Goal: Task Accomplishment & Management: Manage account settings

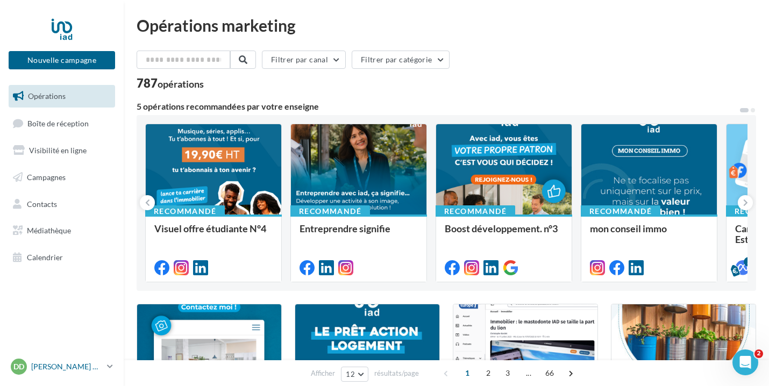
click at [67, 366] on p "[PERSON_NAME] DELEVACQUE" at bounding box center [66, 366] width 71 height 11
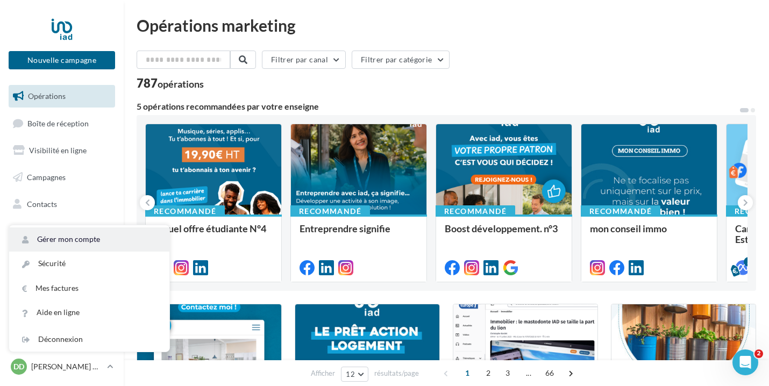
click at [100, 242] on link "Gérer mon compte" at bounding box center [89, 239] width 160 height 24
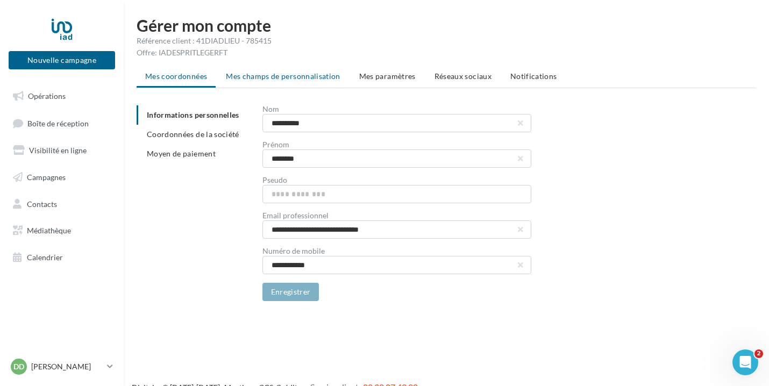
click at [318, 81] on li "Mes champs de personnalisation" at bounding box center [283, 76] width 132 height 19
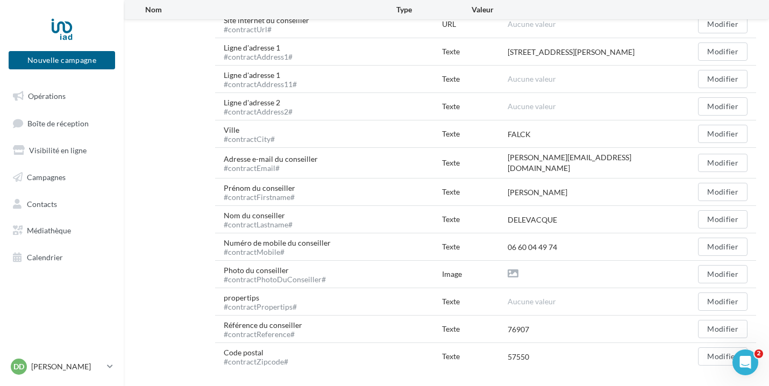
scroll to position [409, 0]
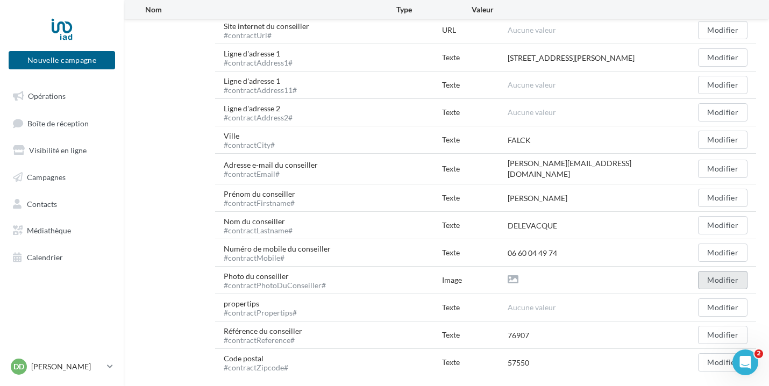
click at [710, 271] on button "Modifier" at bounding box center [722, 280] width 49 height 18
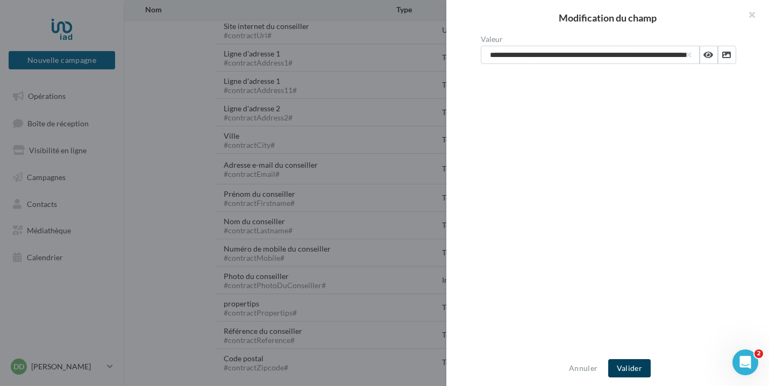
click at [631, 371] on button "Valider" at bounding box center [629, 368] width 42 height 18
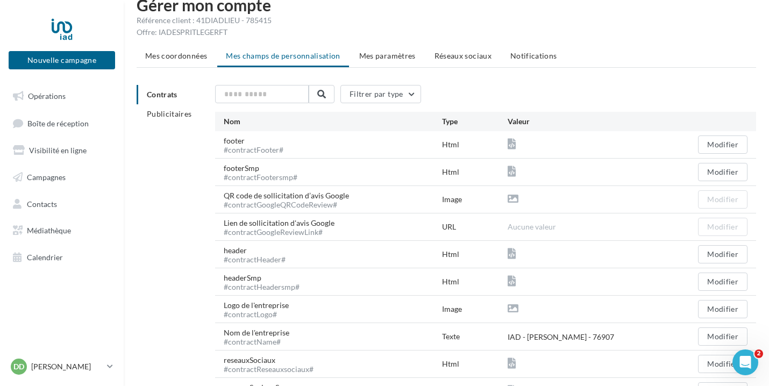
scroll to position [19, 0]
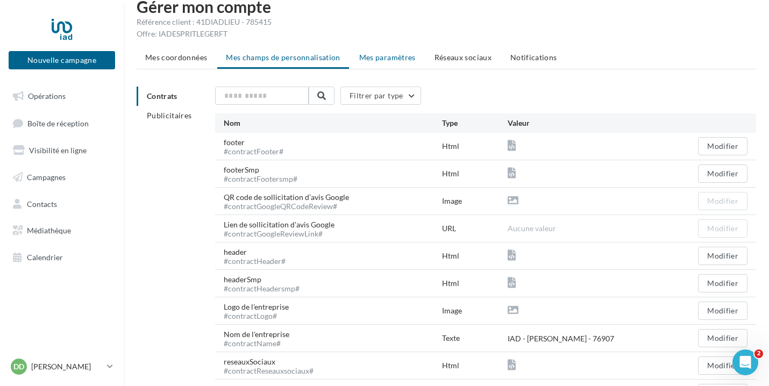
click at [372, 62] on li "Mes paramètres" at bounding box center [387, 57] width 74 height 19
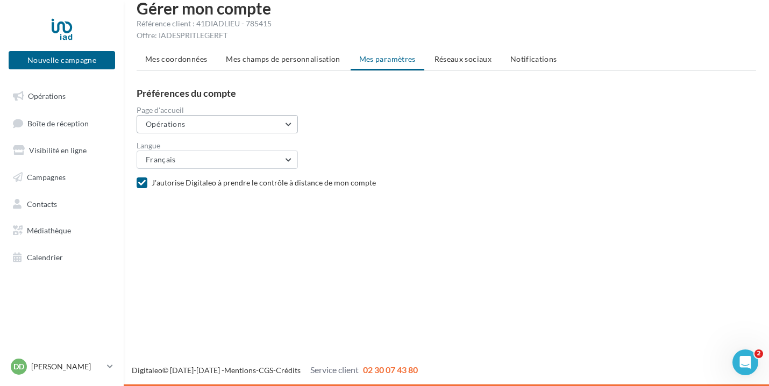
click at [273, 119] on button "Opérations" at bounding box center [217, 124] width 161 height 18
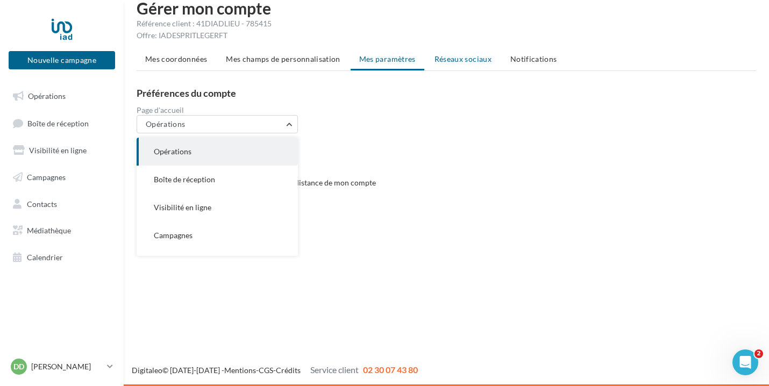
click at [466, 60] on span "Réseaux sociaux" at bounding box center [462, 58] width 57 height 9
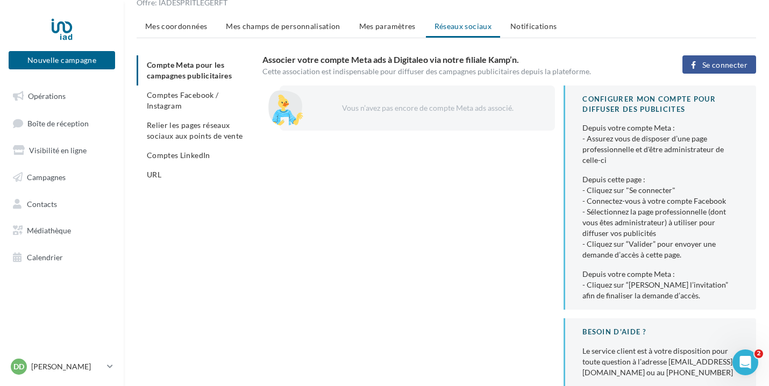
scroll to position [53, 0]
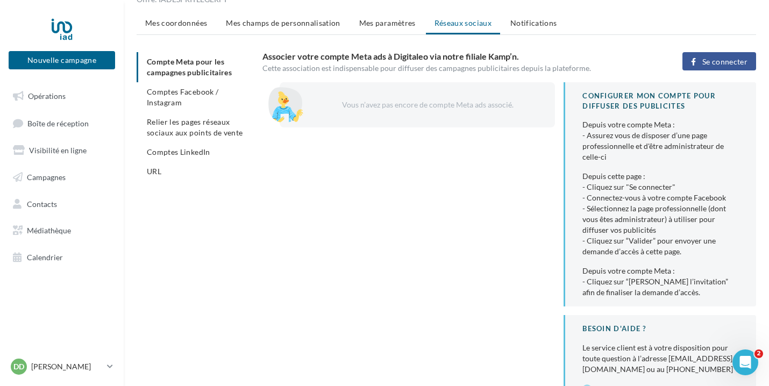
click at [734, 61] on span "Se connecter" at bounding box center [724, 62] width 45 height 9
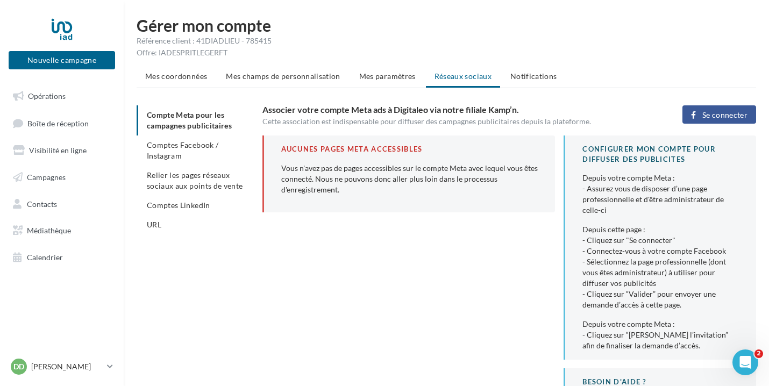
click at [747, 113] on button "Se connecter" at bounding box center [719, 114] width 74 height 18
click at [678, 1] on html "Nouvelle campagne Nouvelle campagne Opérations Boîte de réception Visibilité en…" at bounding box center [384, 193] width 769 height 386
click at [184, 181] on span "Relier les pages réseaux sociaux aux points de vente" at bounding box center [195, 180] width 96 height 20
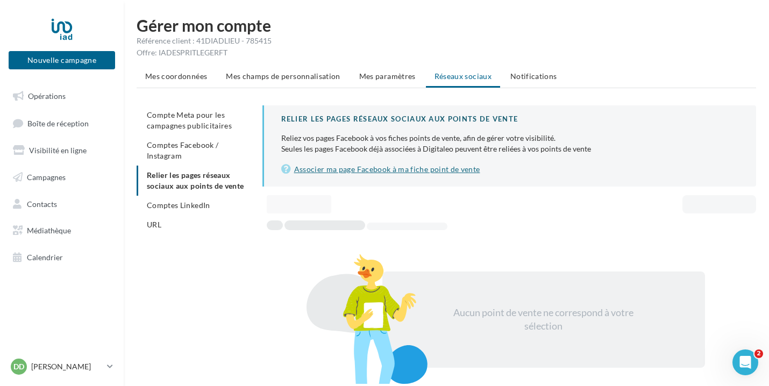
click at [420, 171] on link "Associer ma page Facebook à ma fiche point de vente" at bounding box center [509, 169] width 457 height 13
click at [182, 224] on li "URL" at bounding box center [195, 224] width 117 height 19
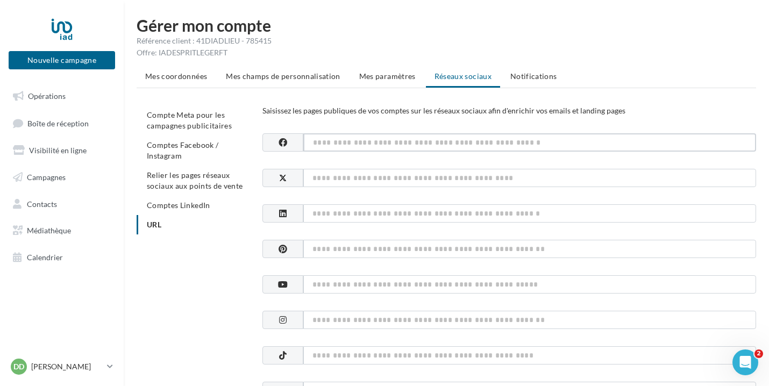
click at [331, 141] on input at bounding box center [529, 142] width 453 height 18
paste input "**********"
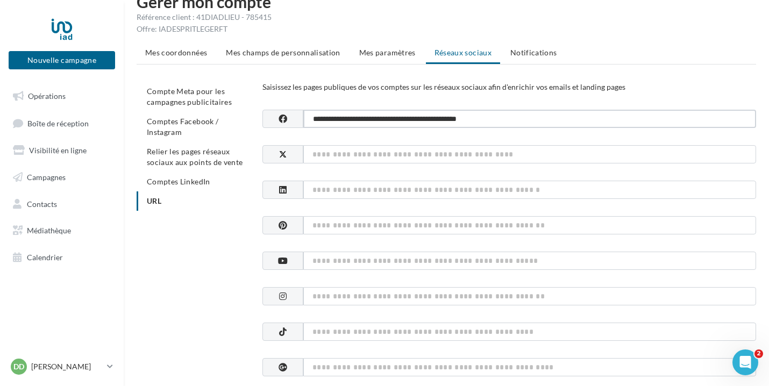
scroll to position [25, 0]
type input "**********"
click at [329, 290] on input at bounding box center [529, 295] width 453 height 18
paste input "**********"
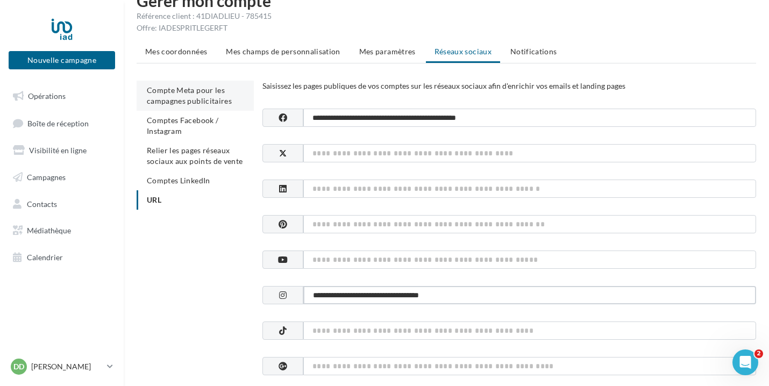
type input "**********"
click at [214, 94] on span "Compte Meta pour les campagnes publicitaires" at bounding box center [189, 95] width 85 height 20
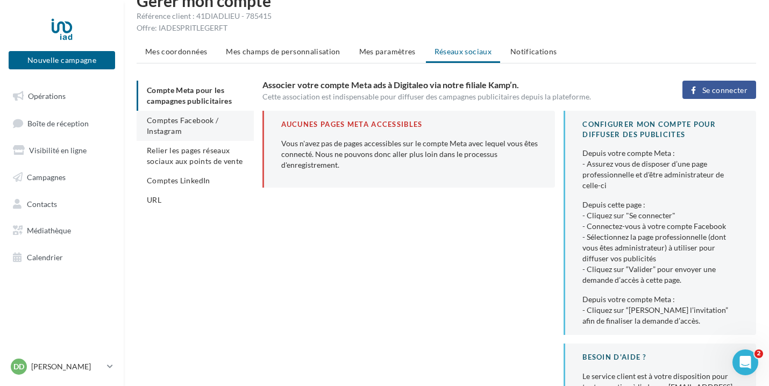
click at [196, 119] on span "Comptes Facebook / Instagram" at bounding box center [182, 126] width 71 height 20
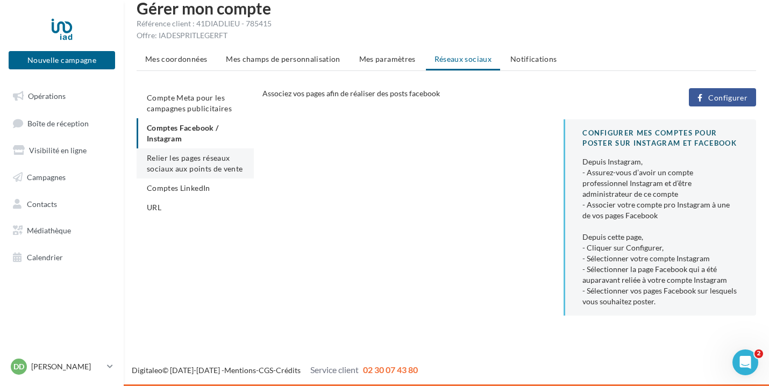
click at [189, 156] on span "Relier les pages réseaux sociaux aux points de vente" at bounding box center [195, 163] width 96 height 20
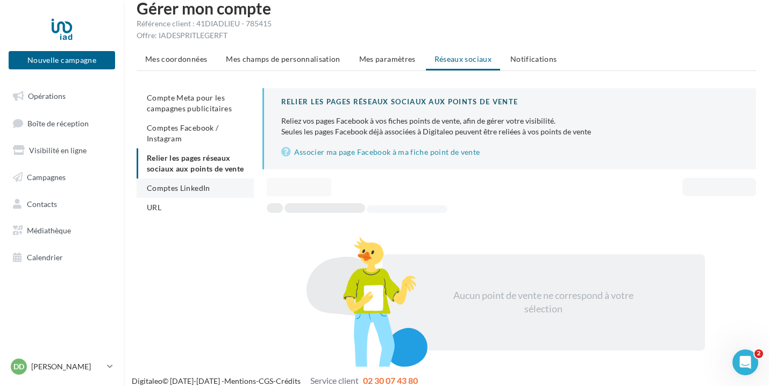
click at [206, 194] on li "Comptes LinkedIn" at bounding box center [195, 187] width 117 height 19
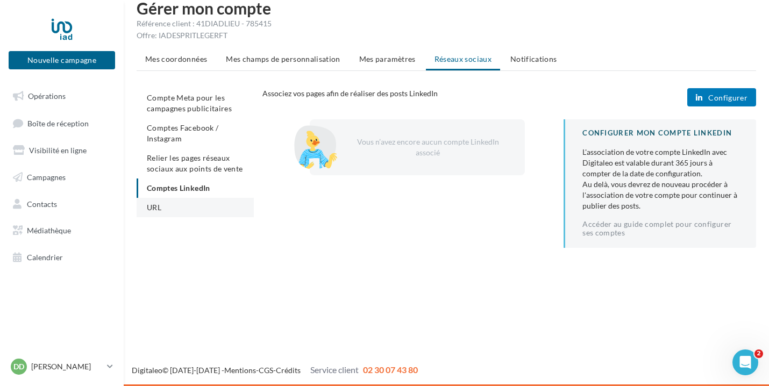
click at [167, 212] on li "URL" at bounding box center [195, 207] width 117 height 19
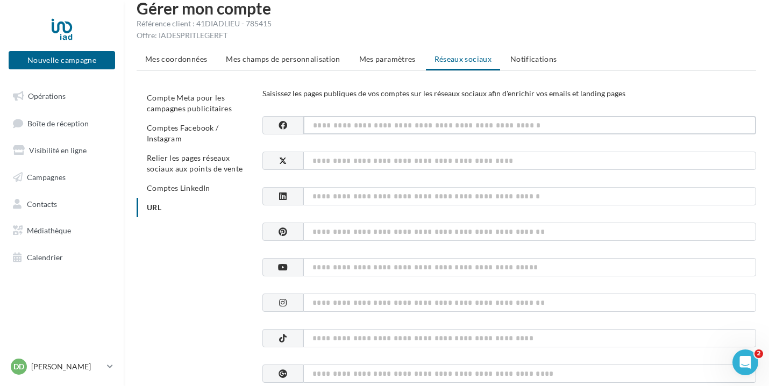
click at [362, 117] on input at bounding box center [529, 125] width 453 height 18
click at [320, 301] on input at bounding box center [529, 302] width 453 height 18
paste input "**********"
type input "**********"
click at [366, 127] on input at bounding box center [529, 125] width 453 height 18
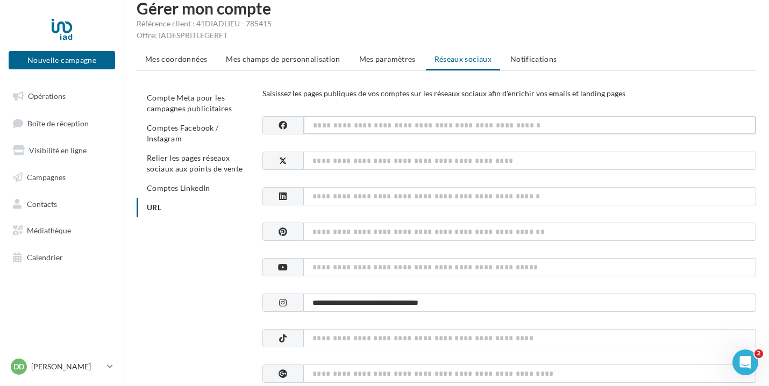
paste input "**********"
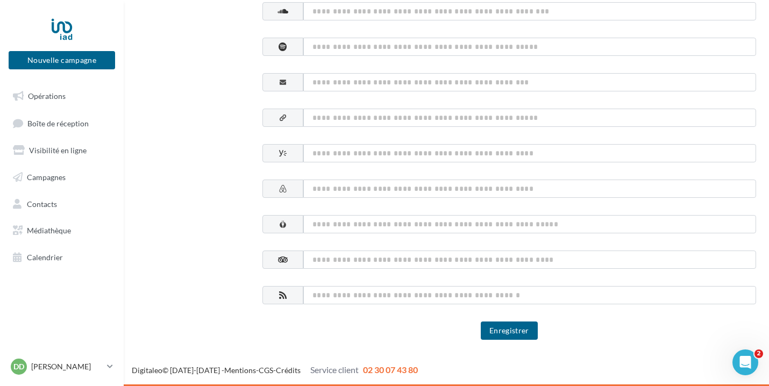
scroll to position [592, 0]
type input "**********"
click at [524, 333] on button "Enregistrer" at bounding box center [509, 330] width 57 height 18
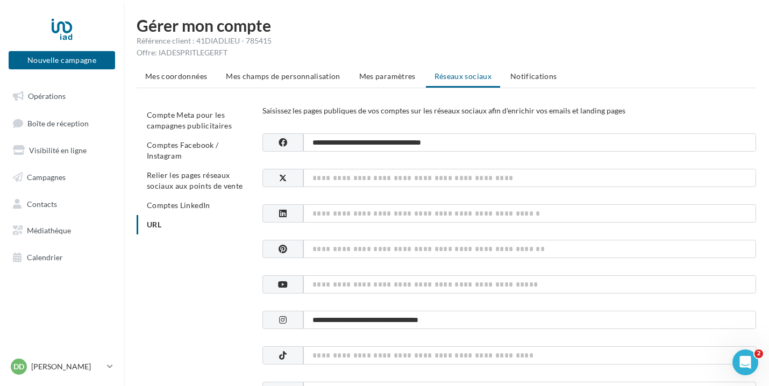
scroll to position [0, 0]
click at [389, 77] on span "Mes paramètres" at bounding box center [387, 75] width 56 height 9
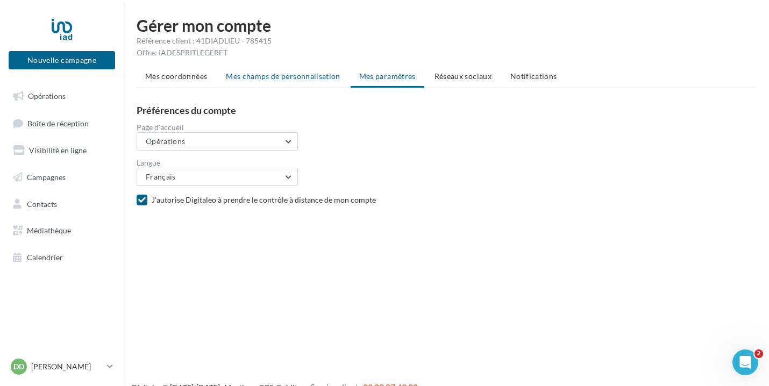
click at [319, 78] on span "Mes champs de personnalisation" at bounding box center [283, 75] width 114 height 9
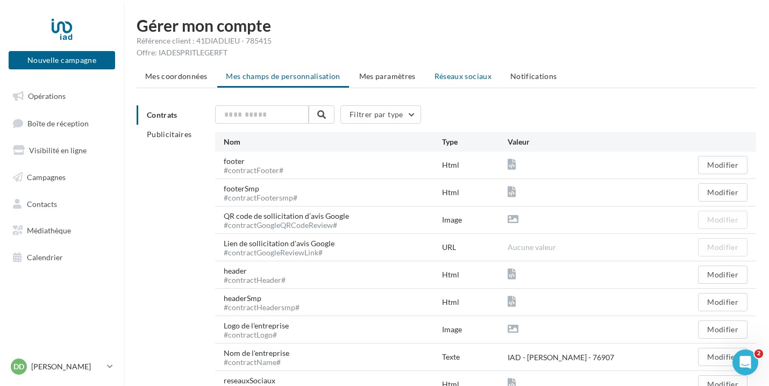
click at [465, 73] on span "Réseaux sociaux" at bounding box center [462, 75] width 57 height 9
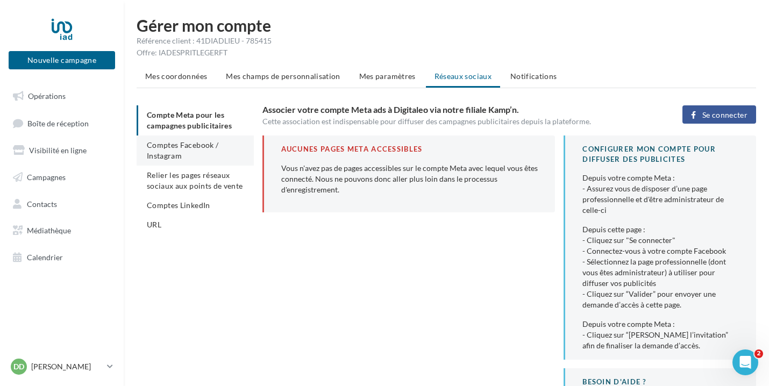
click at [193, 148] on span "Comptes Facebook / Instagram" at bounding box center [182, 150] width 71 height 20
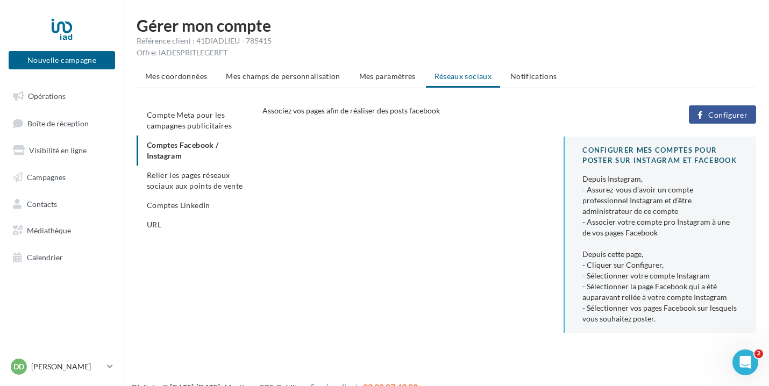
click at [728, 118] on span "Configurer" at bounding box center [727, 115] width 39 height 9
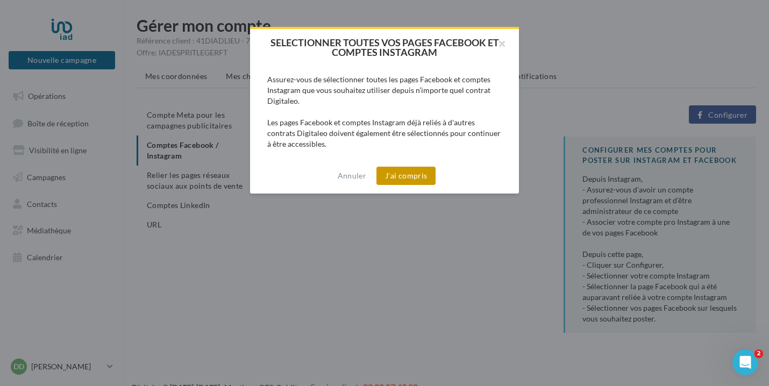
click at [421, 179] on button "J'ai compris" at bounding box center [405, 176] width 59 height 18
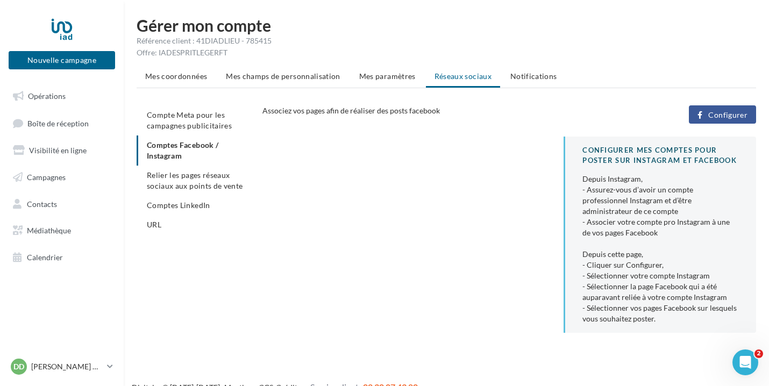
click at [712, 111] on span "Configurer" at bounding box center [727, 115] width 39 height 9
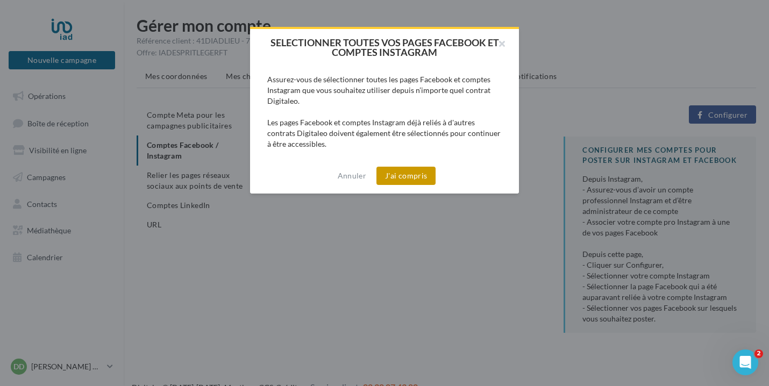
click at [403, 179] on button "J'ai compris" at bounding box center [405, 176] width 59 height 18
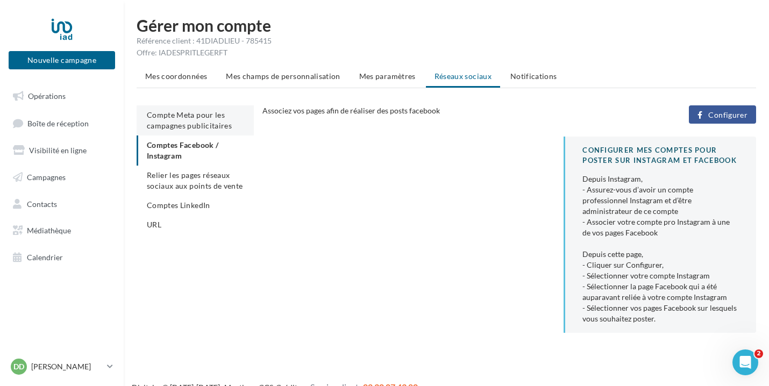
click at [214, 114] on span "Compte Meta pour les campagnes publicitaires" at bounding box center [189, 120] width 85 height 20
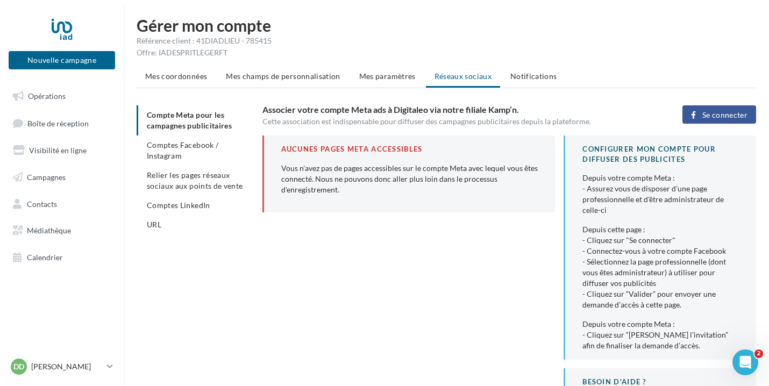
click at [699, 120] on button "Se connecter" at bounding box center [719, 114] width 74 height 18
click at [79, 61] on button "Nouvelle campagne" at bounding box center [62, 60] width 106 height 18
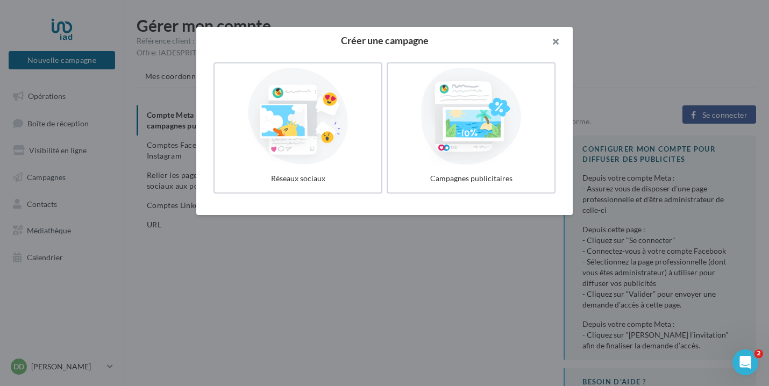
click at [556, 44] on button "button" at bounding box center [550, 43] width 43 height 32
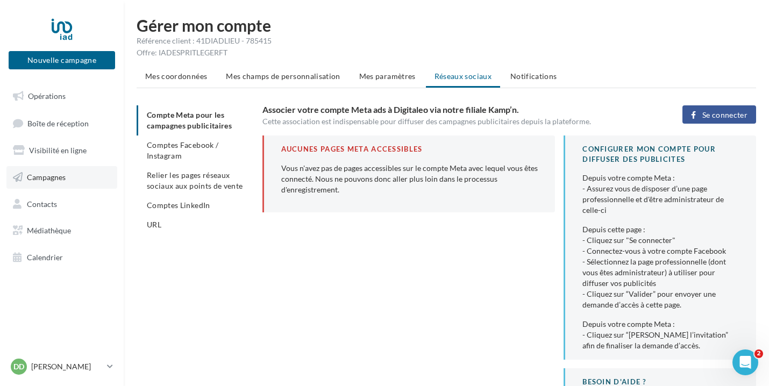
click at [55, 175] on span "Campagnes" at bounding box center [46, 177] width 39 height 9
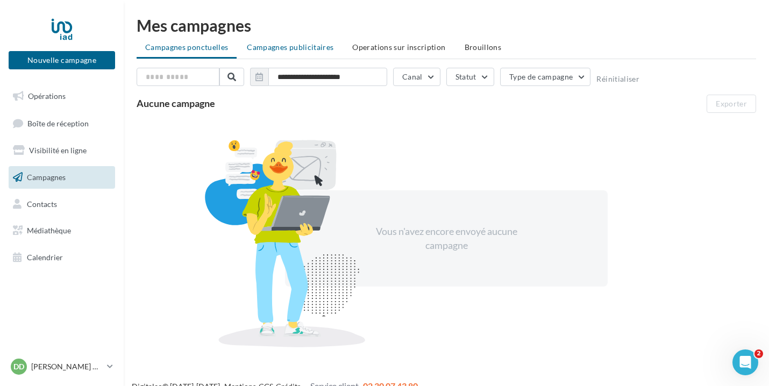
click at [302, 49] on span "Campagnes publicitaires" at bounding box center [290, 46] width 87 height 9
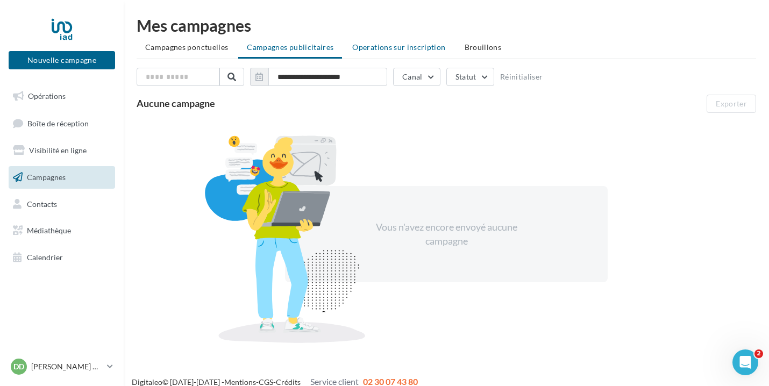
click at [415, 46] on span "Operations sur inscription" at bounding box center [398, 46] width 93 height 9
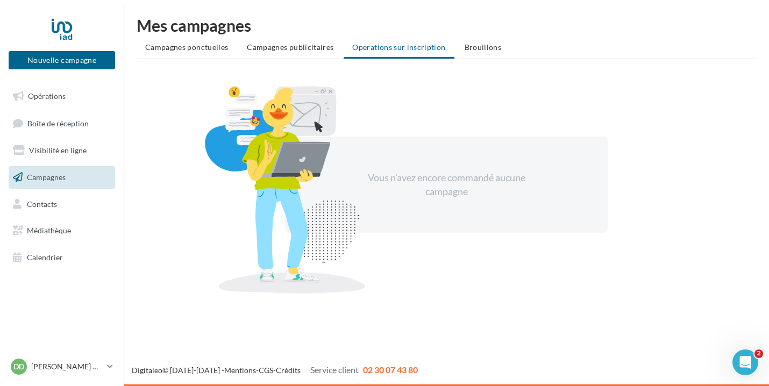
click at [95, 83] on ul "Opérations Boîte de réception Visibilité en ligne Campagnes Contacts Médiathèqu…" at bounding box center [61, 177] width 115 height 192
click at [92, 92] on link "Opérations" at bounding box center [61, 96] width 111 height 23
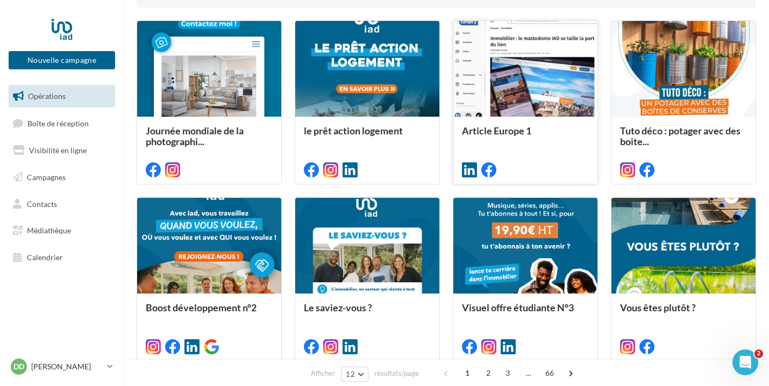
scroll to position [286, 0]
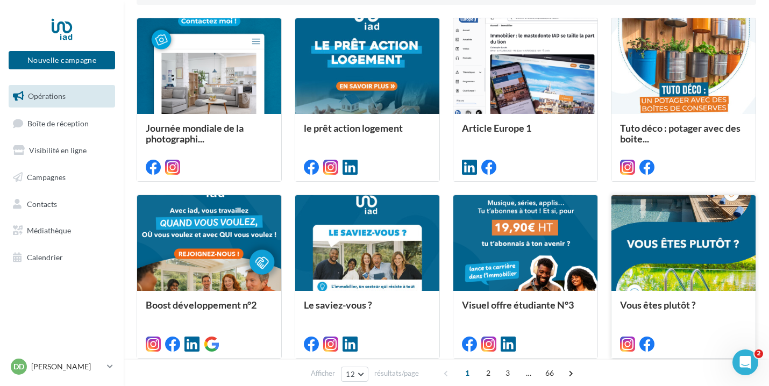
click at [676, 227] on div at bounding box center [683, 243] width 144 height 97
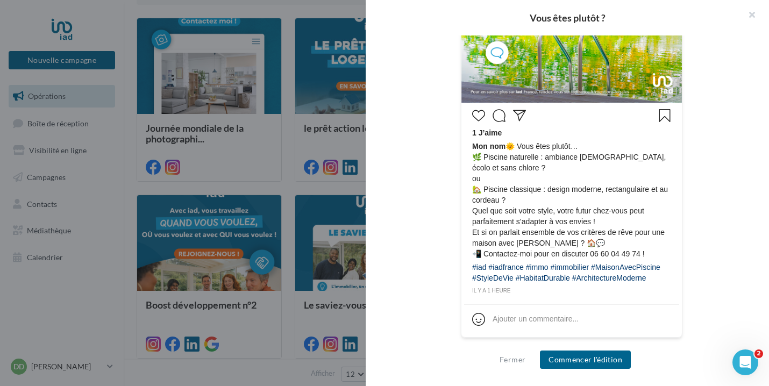
scroll to position [451, 0]
click at [587, 361] on button "Commencer l'édition" at bounding box center [585, 359] width 91 height 18
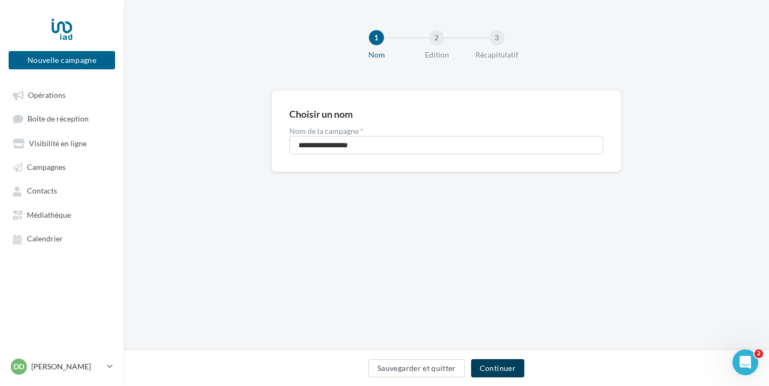
click at [498, 364] on button "Continuer" at bounding box center [497, 368] width 53 height 18
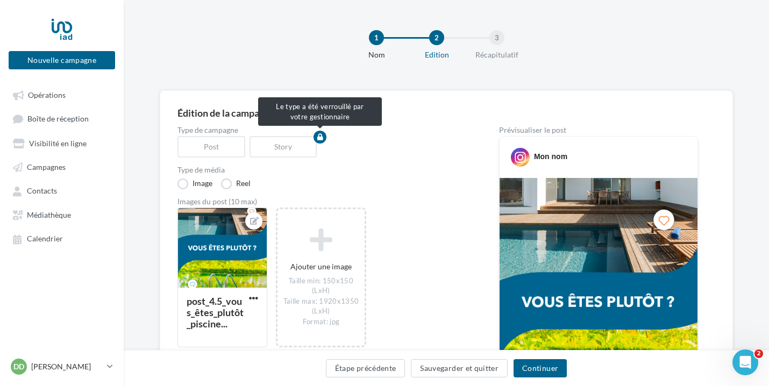
click at [293, 147] on div "Story" at bounding box center [285, 147] width 72 height 22
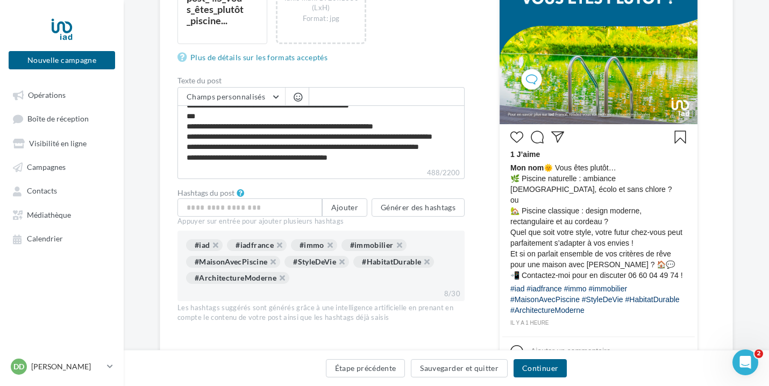
scroll to position [39, 0]
click at [550, 371] on button "Continuer" at bounding box center [539, 368] width 53 height 18
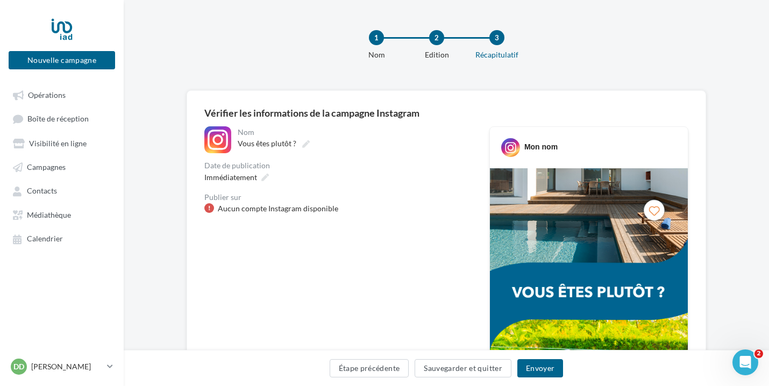
click at [327, 206] on div "Aucun compte Instagram disponible" at bounding box center [278, 208] width 120 height 11
click at [265, 180] on icon at bounding box center [265, 178] width 8 height 8
click at [342, 168] on div "Date de publication" at bounding box center [338, 166] width 268 height 8
click at [448, 370] on button "Sauvegarder et quitter" at bounding box center [462, 368] width 97 height 18
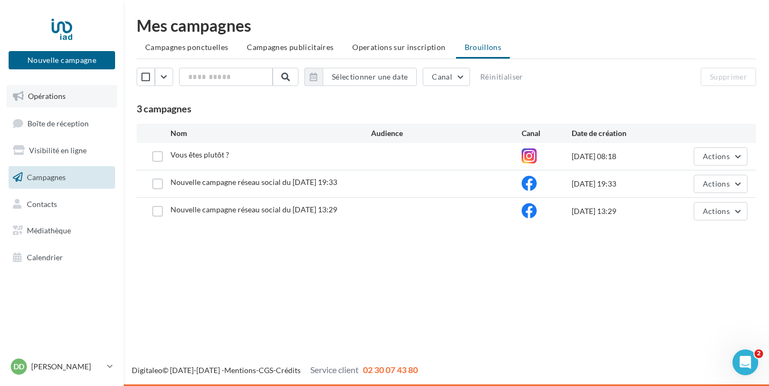
click at [88, 91] on link "Opérations" at bounding box center [61, 96] width 111 height 23
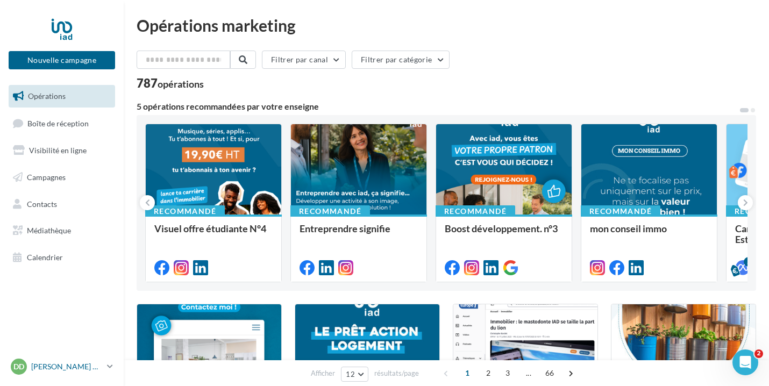
click at [58, 367] on p "[PERSON_NAME]" at bounding box center [66, 366] width 71 height 11
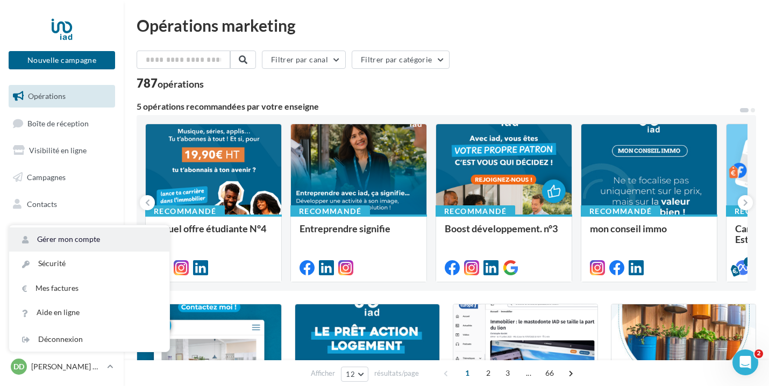
click at [95, 239] on link "Gérer mon compte" at bounding box center [89, 239] width 160 height 24
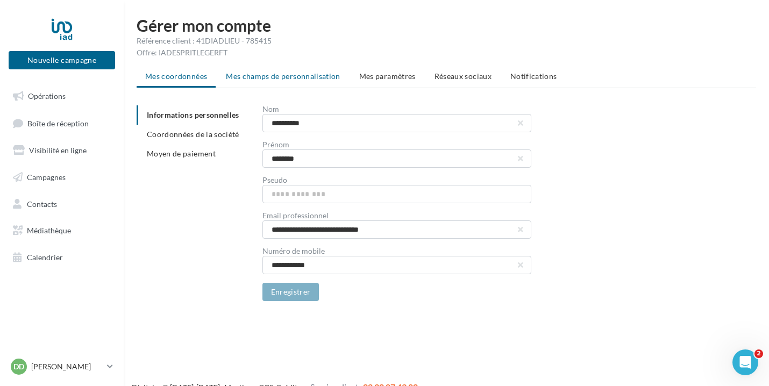
click at [298, 79] on span "Mes champs de personnalisation" at bounding box center [283, 75] width 114 height 9
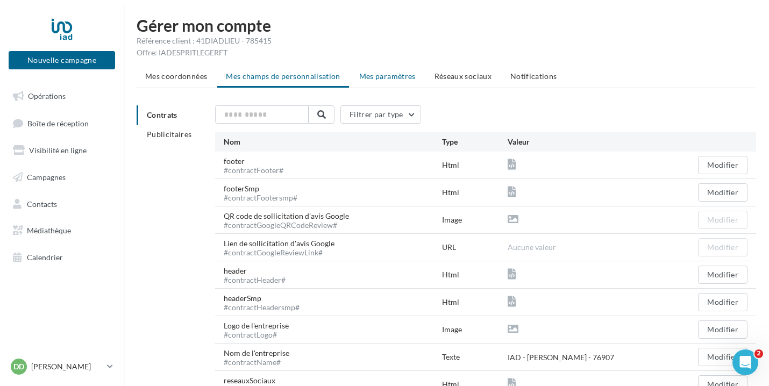
click at [379, 80] on span "Mes paramètres" at bounding box center [387, 75] width 56 height 9
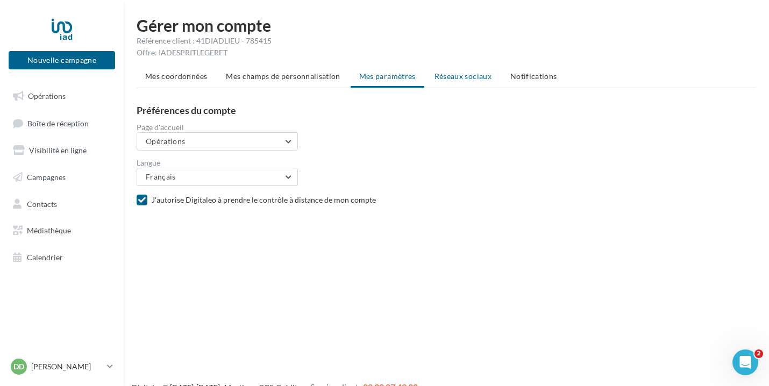
click at [475, 79] on span "Réseaux sociaux" at bounding box center [462, 75] width 57 height 9
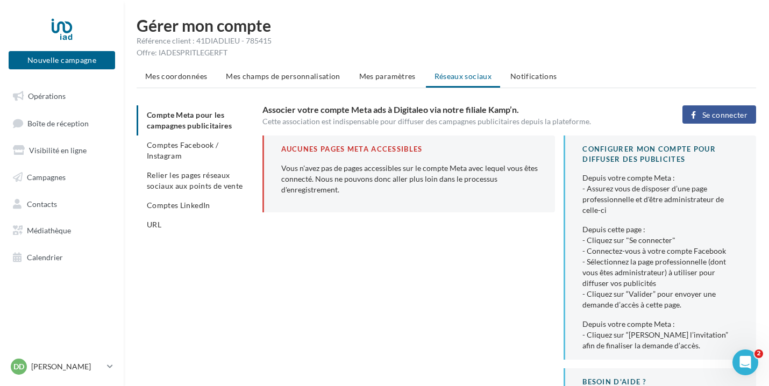
click at [743, 114] on span "Se connecter" at bounding box center [724, 115] width 45 height 9
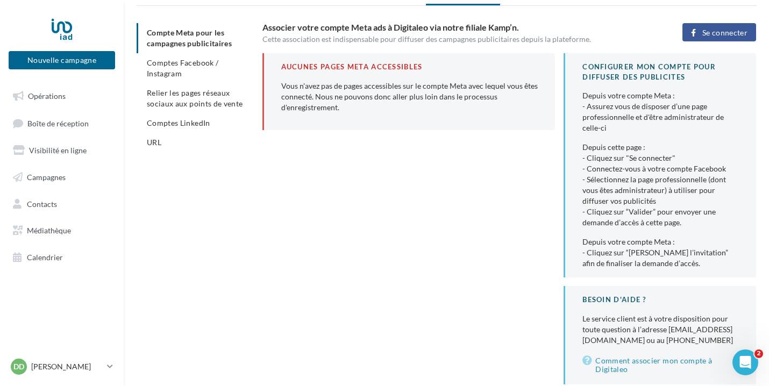
scroll to position [83, 0]
